Goal: Task Accomplishment & Management: Use online tool/utility

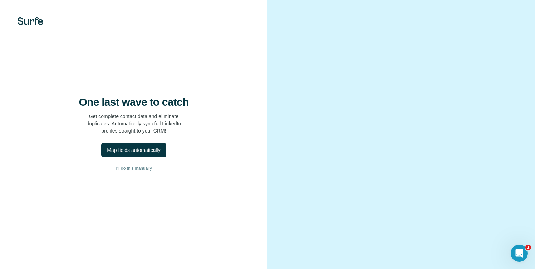
click at [124, 171] on span "I’ll do this manually" at bounding box center [134, 168] width 36 height 6
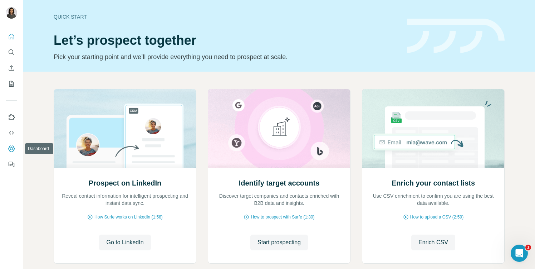
click at [12, 150] on icon "Dashboard" at bounding box center [11, 148] width 7 height 7
